Goal: Information Seeking & Learning: Learn about a topic

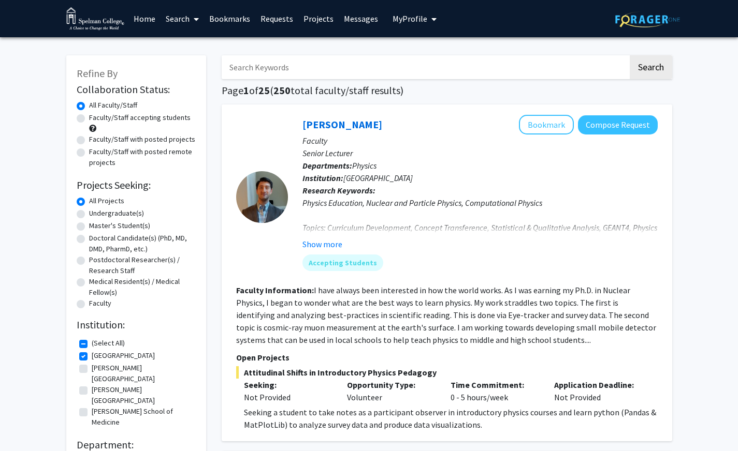
click at [307, 62] on input "Search Keywords" at bounding box center [425, 67] width 406 height 24
type input "psychology"
click at [630, 55] on button "Search" at bounding box center [651, 67] width 42 height 24
checkbox input "false"
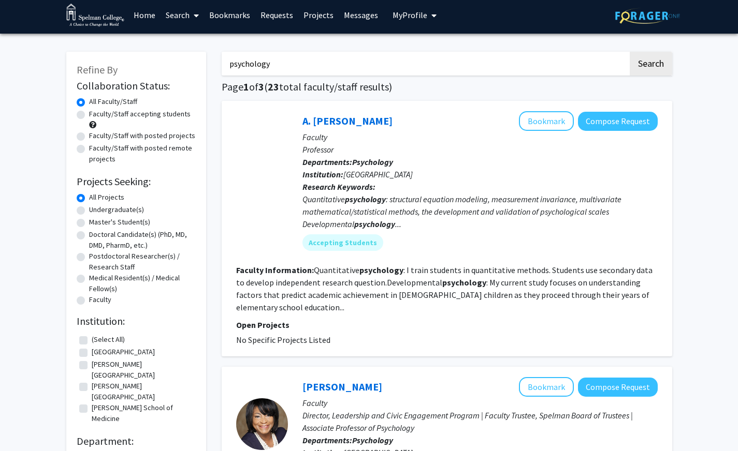
scroll to position [6, 0]
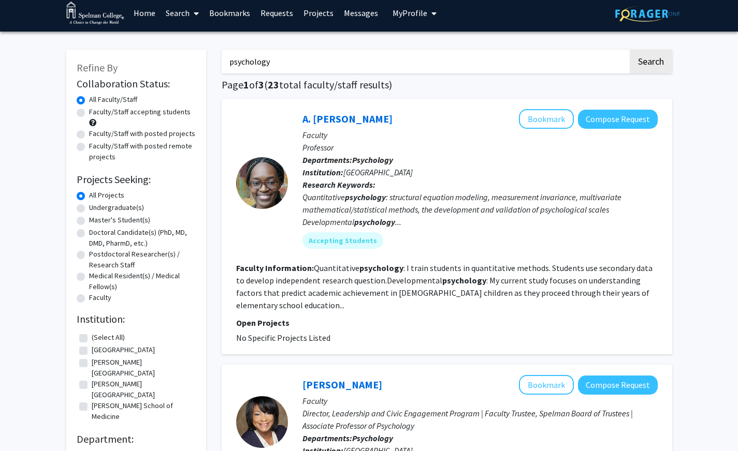
click at [89, 114] on label "Faculty/Staff accepting students" at bounding box center [139, 112] width 101 height 11
click at [89, 113] on input "Faculty/Staff accepting students" at bounding box center [92, 110] width 7 height 7
radio input "true"
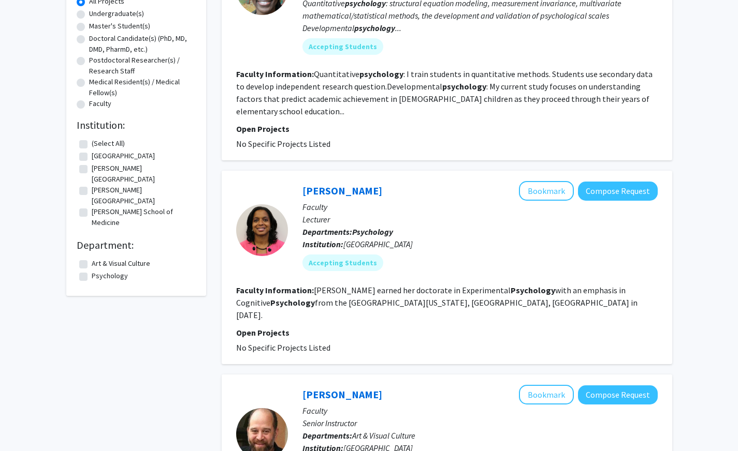
scroll to position [200, 0]
click at [92, 157] on label "[GEOGRAPHIC_DATA]" at bounding box center [123, 155] width 63 height 11
click at [92, 157] on input "[GEOGRAPHIC_DATA]" at bounding box center [95, 153] width 7 height 7
checkbox input "true"
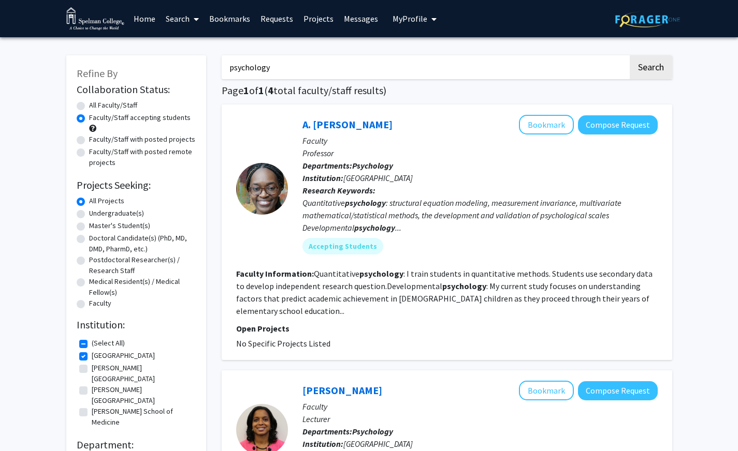
click at [92, 370] on label "[PERSON_NAME][GEOGRAPHIC_DATA]" at bounding box center [142, 374] width 101 height 22
click at [92, 370] on input "[PERSON_NAME][GEOGRAPHIC_DATA]" at bounding box center [95, 366] width 7 height 7
checkbox input "true"
click at [92, 385] on label "[PERSON_NAME][GEOGRAPHIC_DATA]" at bounding box center [142, 396] width 101 height 22
click at [92, 385] on input "[PERSON_NAME][GEOGRAPHIC_DATA]" at bounding box center [95, 388] width 7 height 7
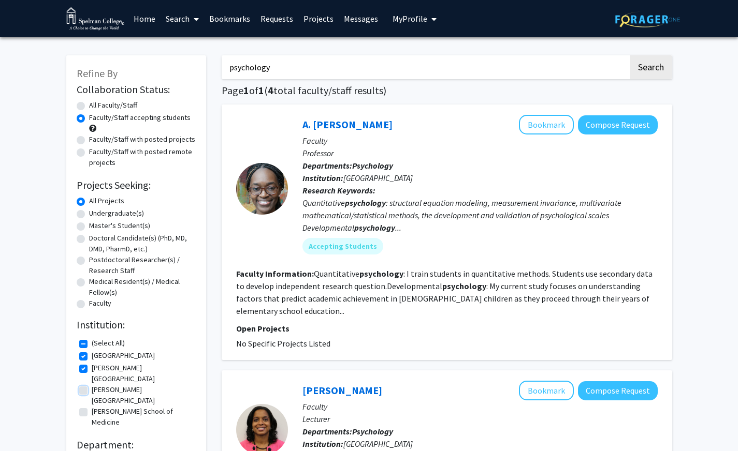
checkbox input "true"
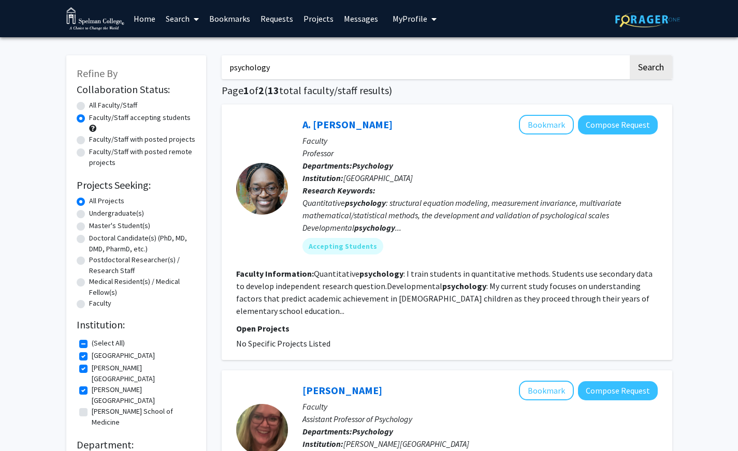
click at [92, 406] on label "[PERSON_NAME] School of Medicine" at bounding box center [142, 417] width 101 height 22
click at [92, 406] on input "[PERSON_NAME] School of Medicine" at bounding box center [95, 409] width 7 height 7
checkbox input "true"
drag, startPoint x: 411, startPoint y: 128, endPoint x: 303, endPoint y: 125, distance: 107.2
click at [303, 125] on div "A. [PERSON_NAME] Bookmark Compose Request" at bounding box center [479, 125] width 355 height 20
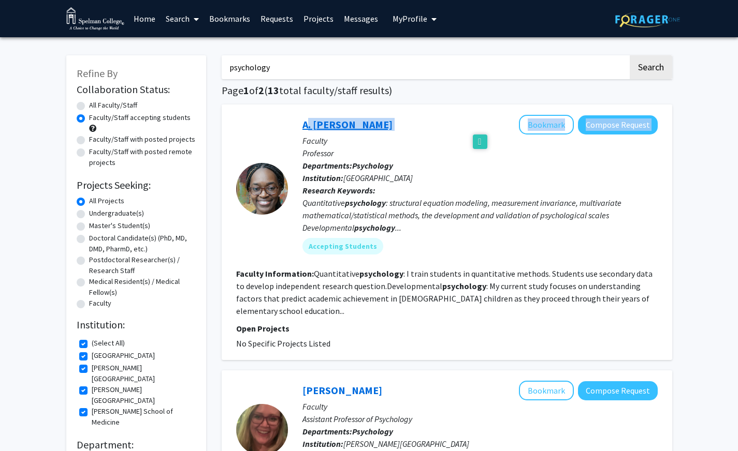
click at [341, 129] on link "A. [PERSON_NAME]" at bounding box center [347, 124] width 90 height 13
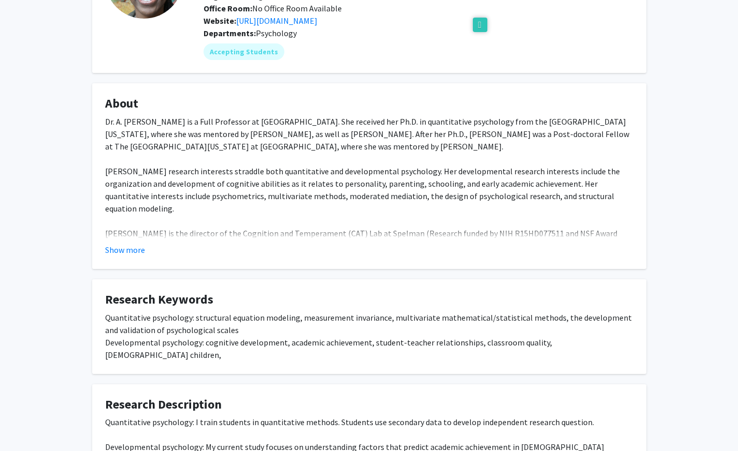
scroll to position [118, 0]
click at [129, 251] on button "Show more" at bounding box center [125, 249] width 40 height 12
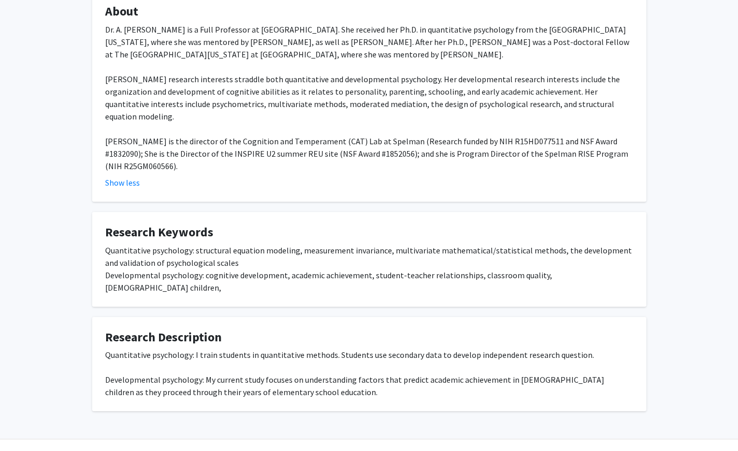
scroll to position [0, 0]
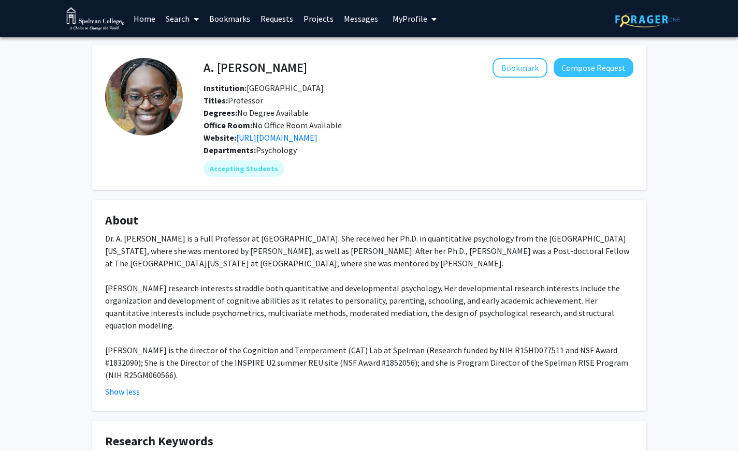
drag, startPoint x: 311, startPoint y: 73, endPoint x: 185, endPoint y: 72, distance: 125.8
click at [185, 72] on div "A. [PERSON_NAME] Bookmark Compose Request Institution: Spelman College Titles: …" at bounding box center [408, 117] width 450 height 119
drag, startPoint x: 199, startPoint y: 71, endPoint x: 204, endPoint y: 67, distance: 6.2
click at [204, 67] on div "A. [PERSON_NAME] Bookmark Compose Request" at bounding box center [418, 68] width 445 height 20
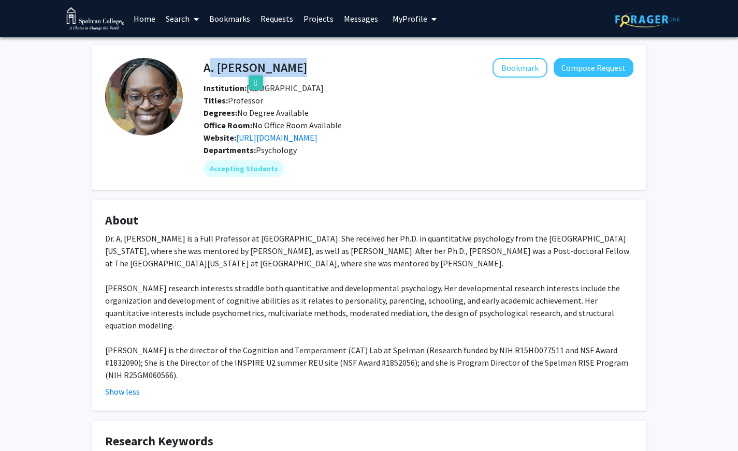
copy h4 "A. [PERSON_NAME]"
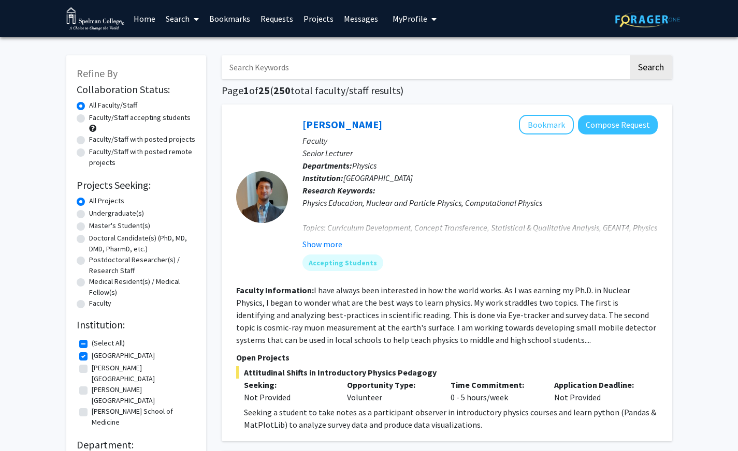
click at [445, 384] on div "Time Commitment: 0 - 5 hours/week" at bounding box center [495, 391] width 104 height 25
